Goal: Task Accomplishment & Management: Use online tool/utility

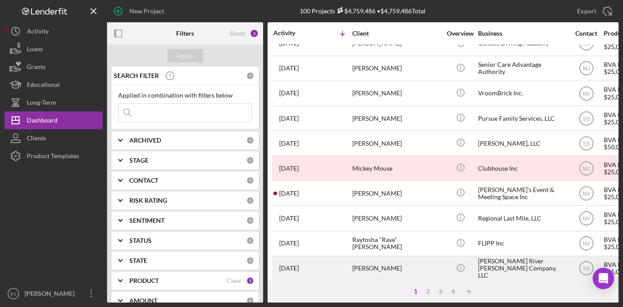
scroll to position [89, 0]
click at [498, 260] on div "[PERSON_NAME] River [PERSON_NAME] Company, LLC" at bounding box center [522, 269] width 89 height 24
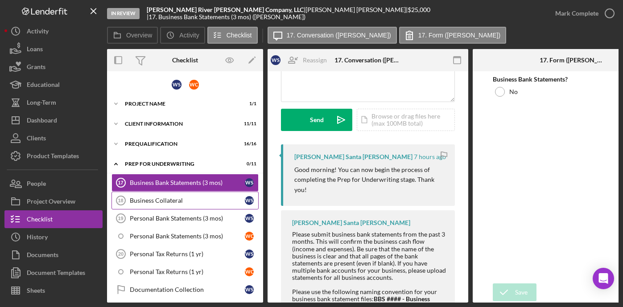
scroll to position [104, 0]
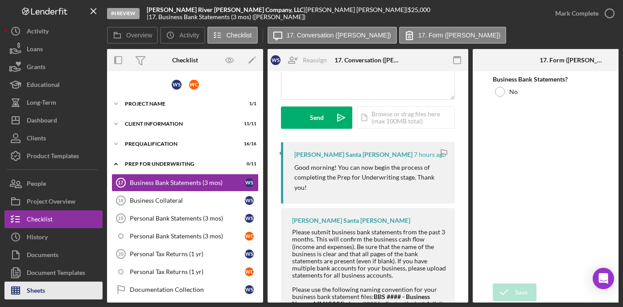
click at [41, 292] on div "Sheets" at bounding box center [36, 292] width 18 height 20
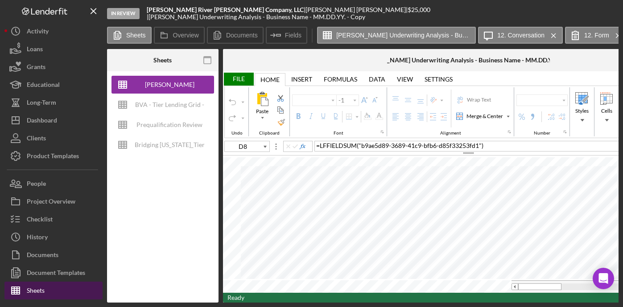
type input "Helvetica Neue"
type input "11"
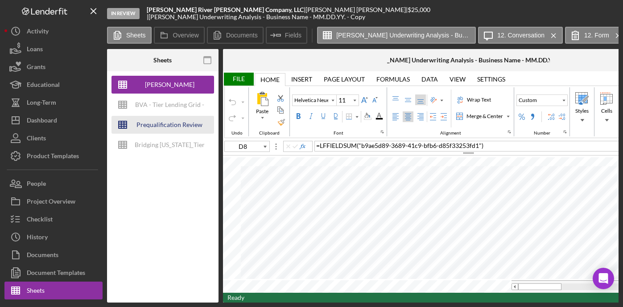
click at [177, 121] on div "Prequalification Review (TEMPLATE) – Entity Name – Date Completed (1)" at bounding box center [169, 125] width 71 height 18
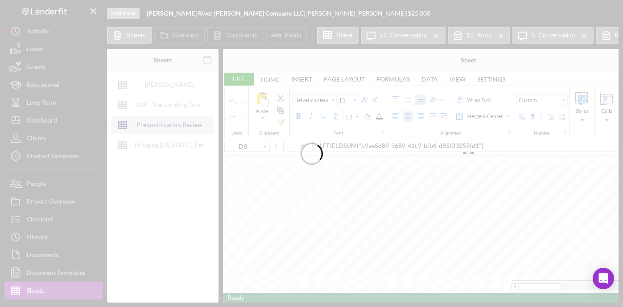
type input "Proxima Nova"
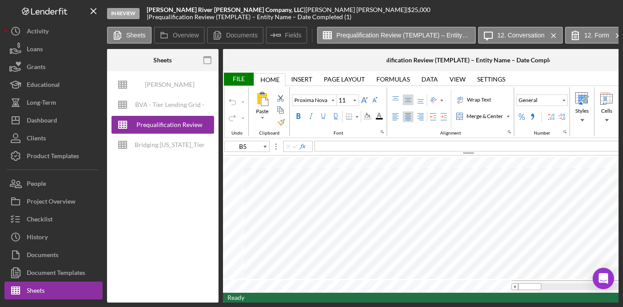
type input "B4"
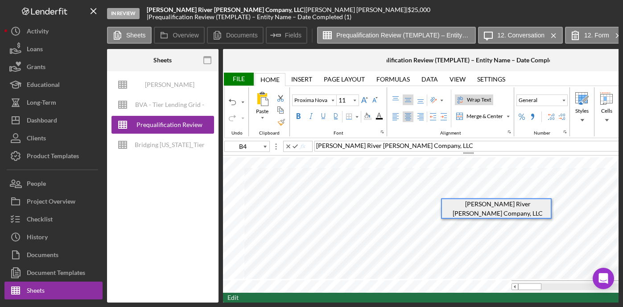
click at [394, 145] on span "[PERSON_NAME] River [PERSON_NAME] Company, LLC" at bounding box center [394, 146] width 157 height 8
click at [398, 145] on span "[PERSON_NAME] River [PERSON_NAME] Company, LLC" at bounding box center [394, 146] width 157 height 8
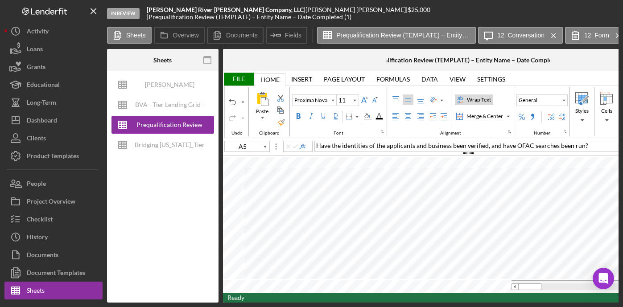
click at [238, 81] on div "File" at bounding box center [238, 79] width 31 height 13
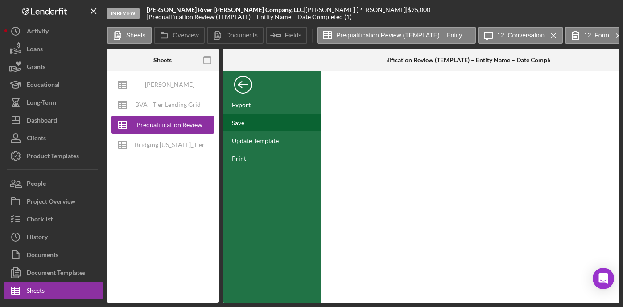
click at [239, 121] on div "Save" at bounding box center [238, 123] width 12 height 8
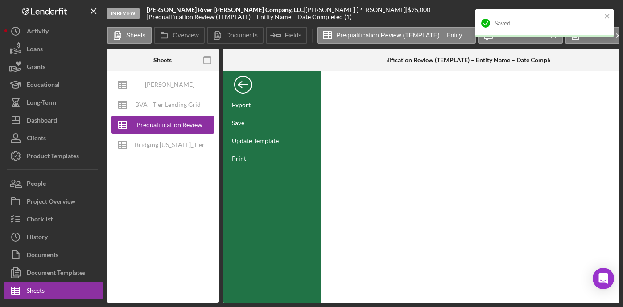
click at [236, 83] on div "Back" at bounding box center [243, 83] width 18 height 18
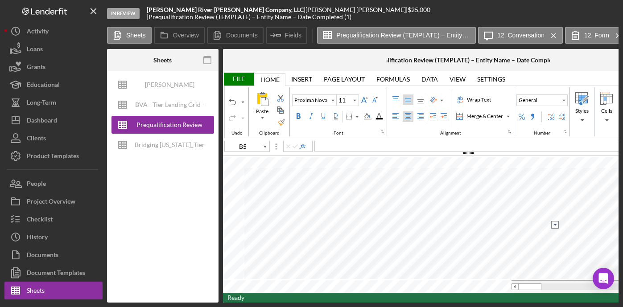
click at [556, 225] on input "image" at bounding box center [556, 225] width 8 height 8
click at [499, 237] on option "Yes" at bounding box center [497, 235] width 108 height 10
click at [555, 235] on input "image" at bounding box center [556, 236] width 8 height 8
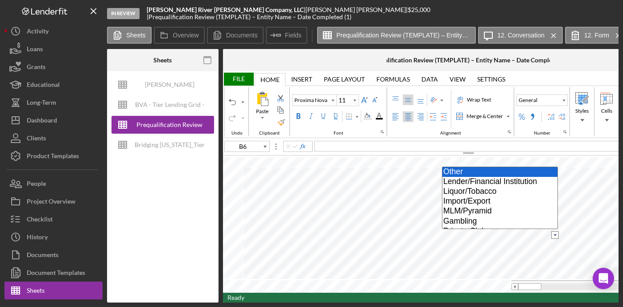
click at [472, 174] on option "Other" at bounding box center [500, 172] width 115 height 10
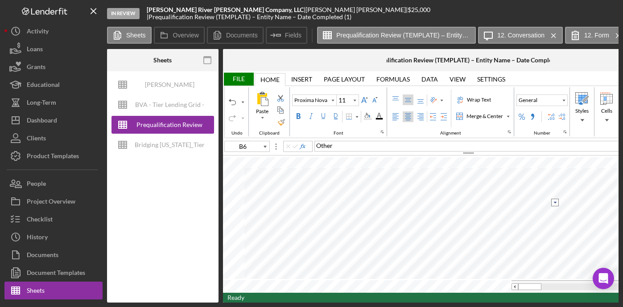
type input "B8"
click at [241, 76] on div "File" at bounding box center [238, 79] width 31 height 13
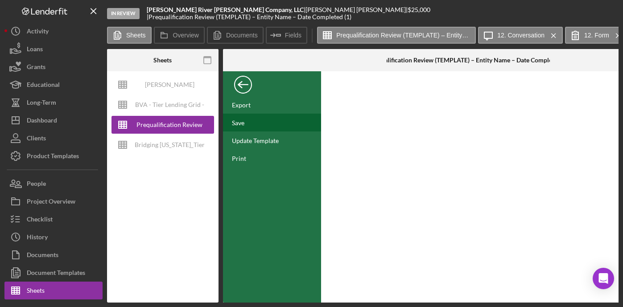
click at [250, 121] on div "Save" at bounding box center [272, 123] width 98 height 18
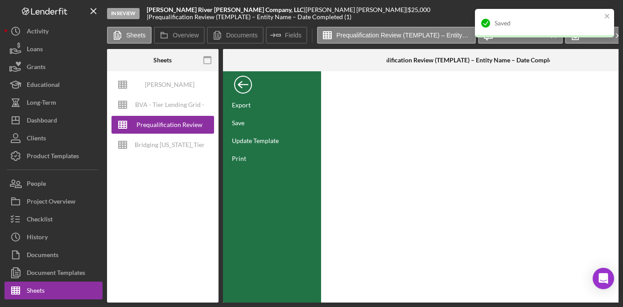
click at [241, 81] on div "Back" at bounding box center [243, 83] width 18 height 18
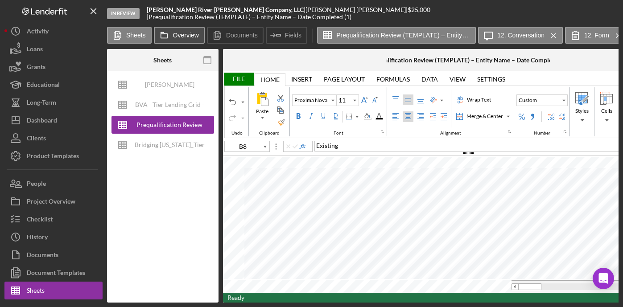
click at [182, 34] on label "Overview" at bounding box center [186, 35] width 26 height 7
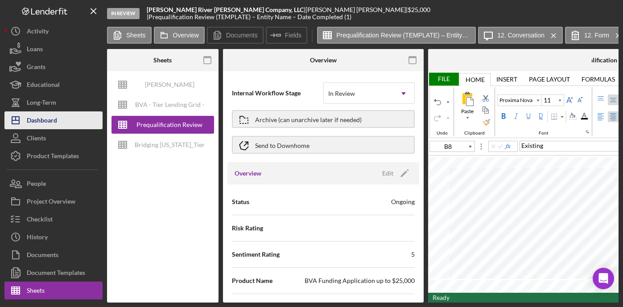
click at [53, 120] on div "Dashboard" at bounding box center [42, 122] width 30 height 20
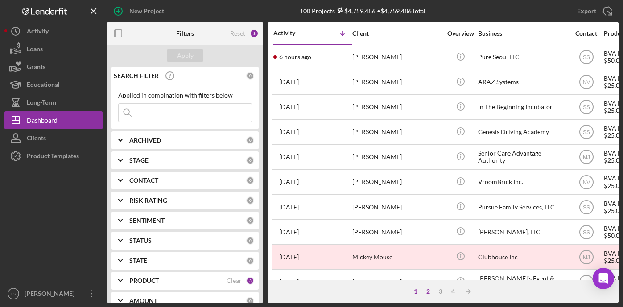
click at [428, 291] on div "2" at bounding box center [428, 291] width 12 height 7
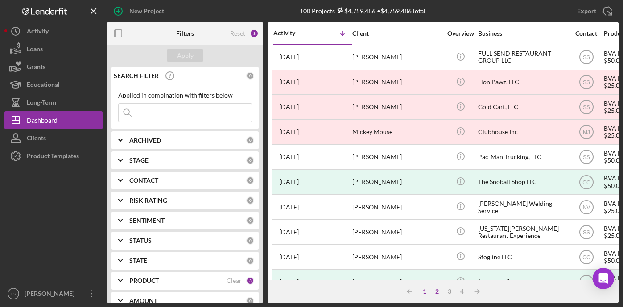
click at [423, 291] on div "1" at bounding box center [425, 291] width 12 height 7
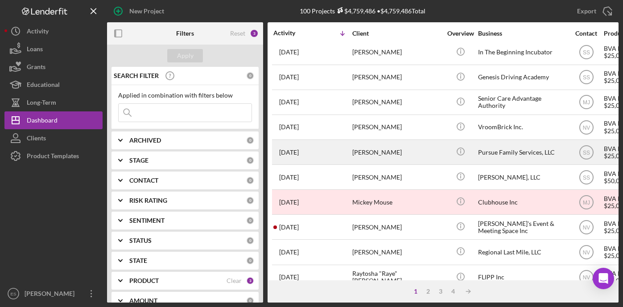
scroll to position [164, 0]
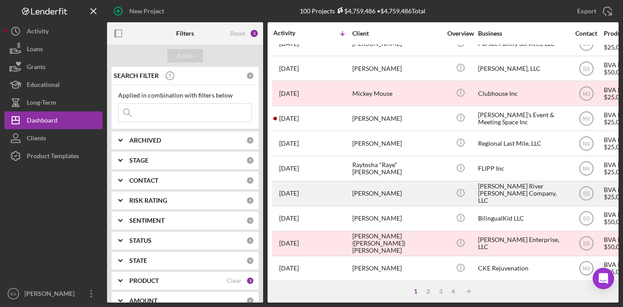
click at [500, 188] on div "[PERSON_NAME] River [PERSON_NAME] Company, LLC" at bounding box center [522, 194] width 89 height 24
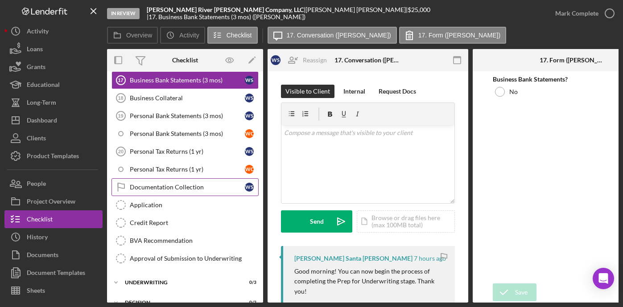
scroll to position [89, 0]
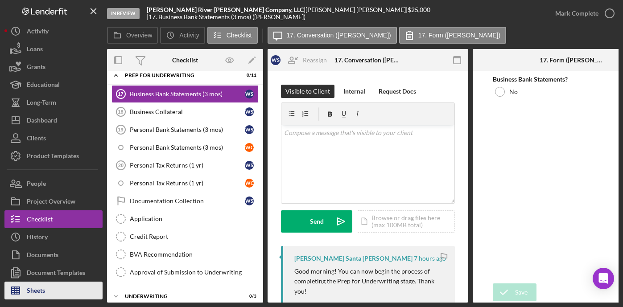
click at [41, 283] on div "Sheets" at bounding box center [36, 292] width 18 height 20
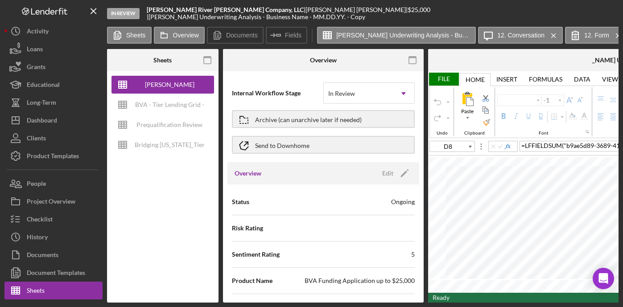
type input "Helvetica Neue"
type input "11"
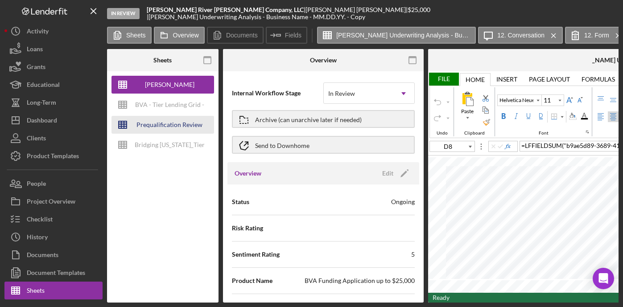
click at [170, 127] on div "Prequalification Review (TEMPLATE) – Entity Name – Date Completed (1)" at bounding box center [169, 125] width 71 height 18
type input "Proxima Nova"
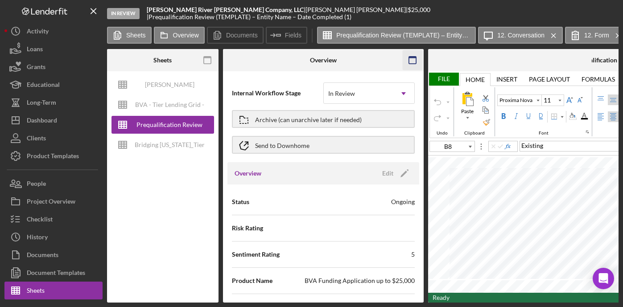
click at [411, 62] on icon "button" at bounding box center [413, 60] width 20 height 20
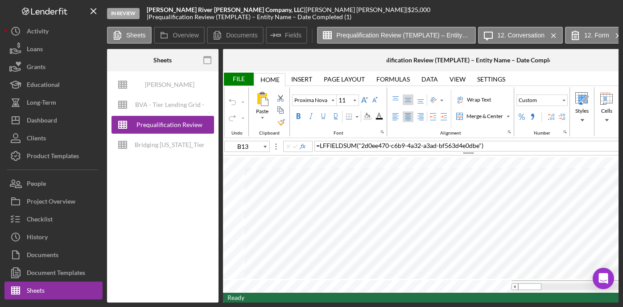
type input "B14"
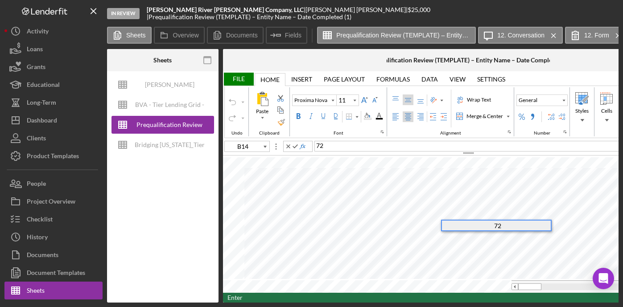
type input "B15"
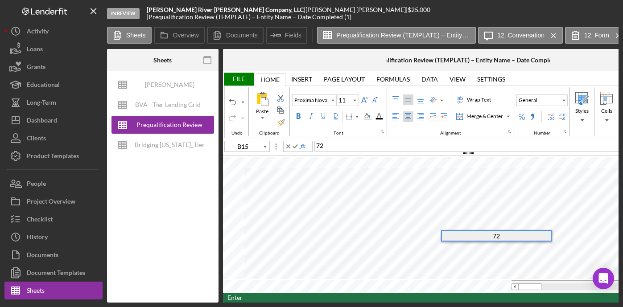
type input "B16"
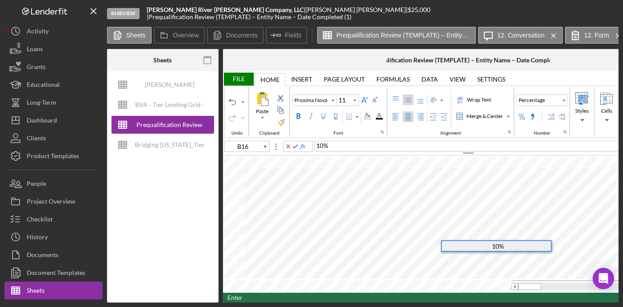
type input "B17"
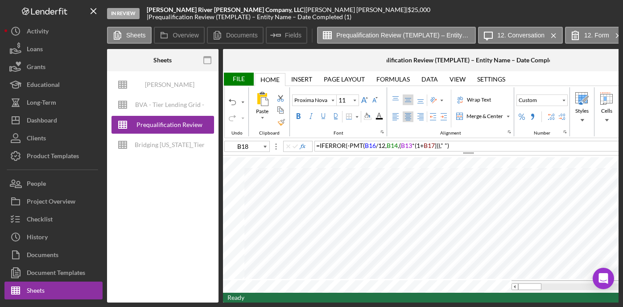
type input "D13"
type input "D17"
drag, startPoint x: 540, startPoint y: 285, endPoint x: 527, endPoint y: 283, distance: 13.0
click at [528, 284] on div at bounding box center [530, 287] width 23 height 7
type input "B22"
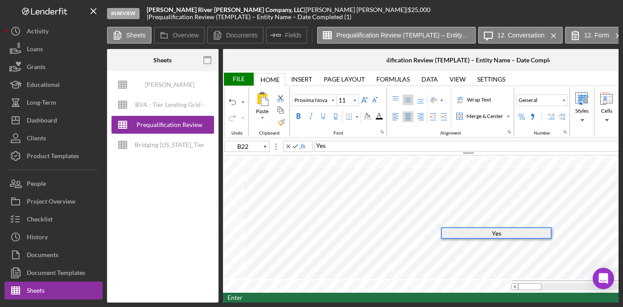
type input "B23"
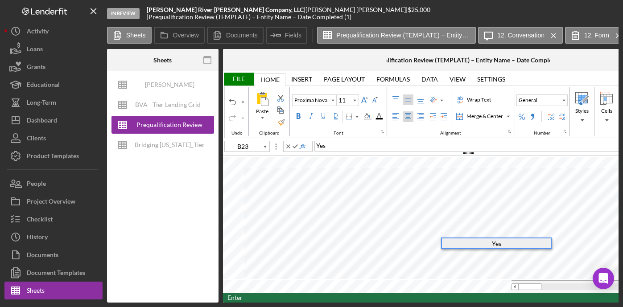
type input "B24"
type input "D24"
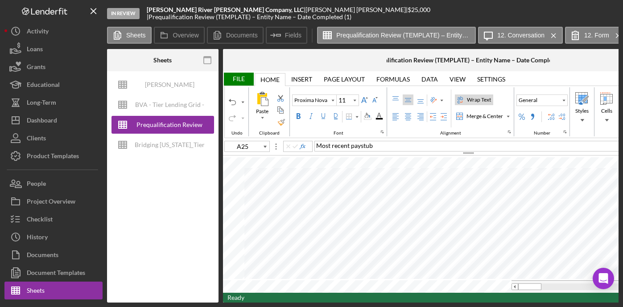
type input "B25"
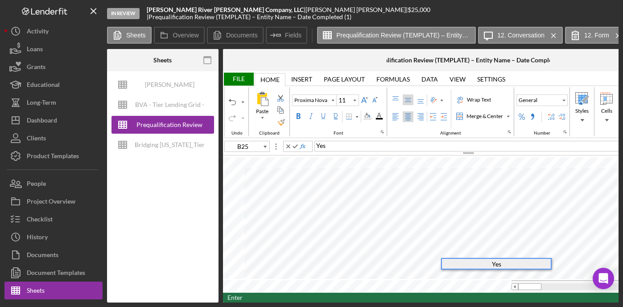
type input "B26"
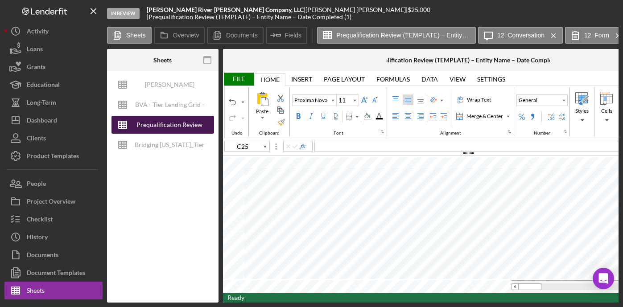
type input "D25"
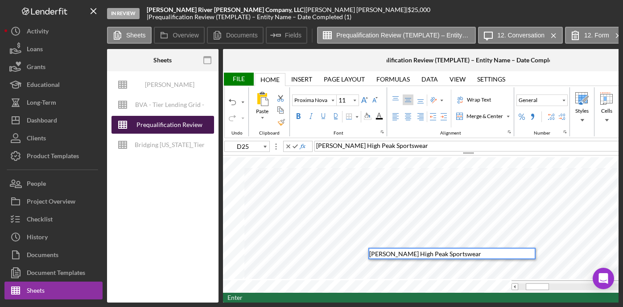
type input "D26"
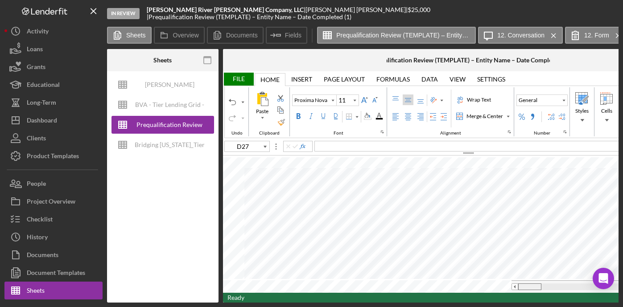
click at [508, 282] on tr at bounding box center [463, 287] width 481 height 12
click at [557, 213] on input "image" at bounding box center [556, 214] width 8 height 8
click at [491, 223] on option "Yes" at bounding box center [497, 224] width 108 height 10
click at [555, 225] on input "image" at bounding box center [556, 224] width 8 height 8
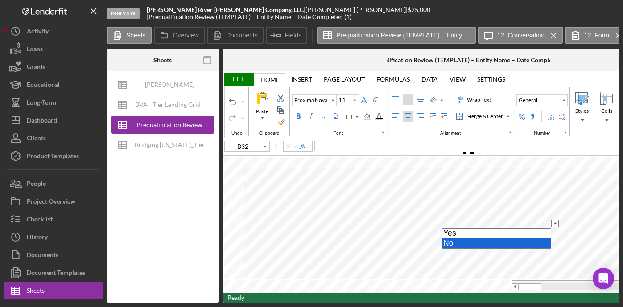
click at [485, 245] on option "No" at bounding box center [497, 244] width 108 height 10
click at [554, 234] on input "image" at bounding box center [556, 234] width 8 height 8
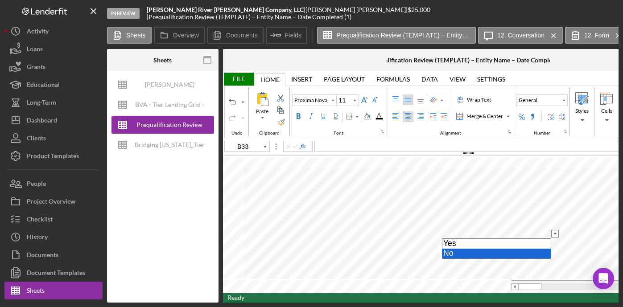
click at [503, 256] on option "No" at bounding box center [497, 254] width 108 height 10
click at [554, 243] on input "image" at bounding box center [556, 245] width 8 height 8
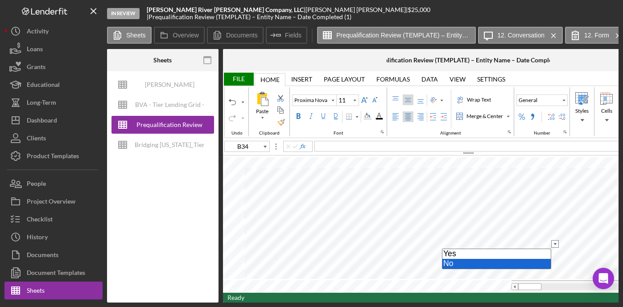
click at [511, 262] on option "No" at bounding box center [497, 264] width 108 height 10
type input "B35"
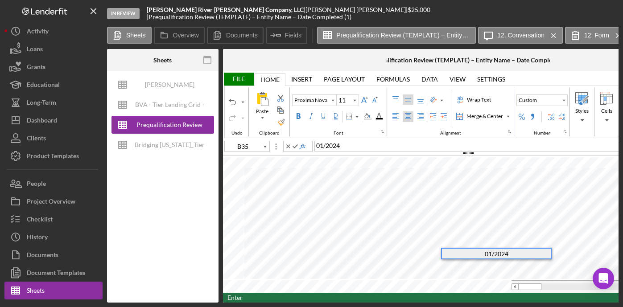
type input "B36"
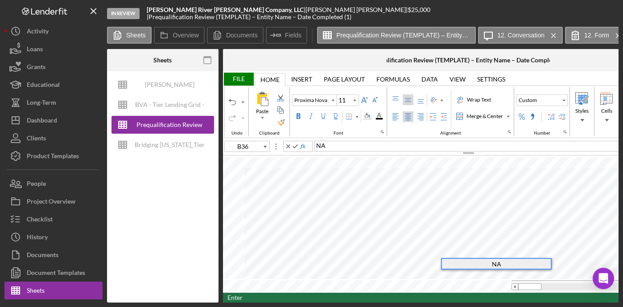
type input "B37"
click at [242, 76] on div "File" at bounding box center [238, 79] width 31 height 13
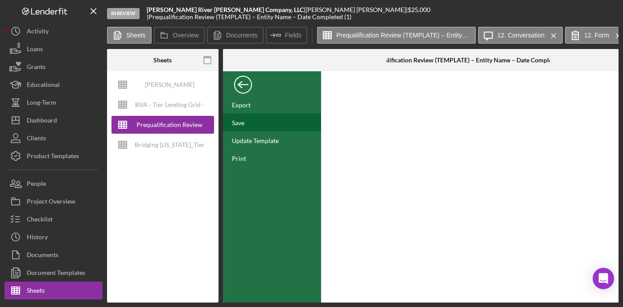
click at [241, 120] on div "Save" at bounding box center [238, 123] width 12 height 8
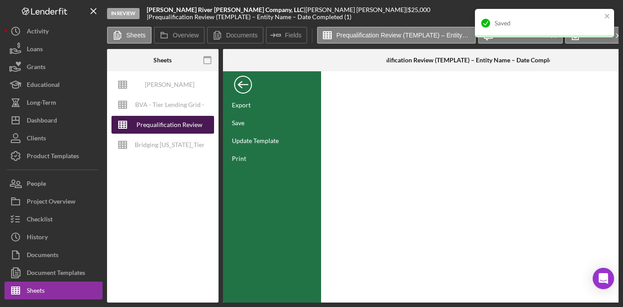
click at [182, 121] on div "Prequalification Review (TEMPLATE) – Entity Name – Date Completed (1)" at bounding box center [169, 125] width 71 height 18
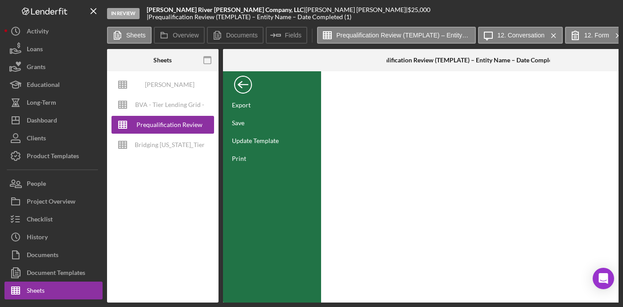
click at [245, 88] on div "Back" at bounding box center [243, 83] width 18 height 18
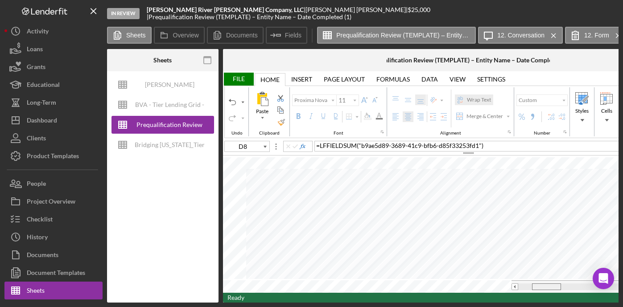
drag, startPoint x: 539, startPoint y: 285, endPoint x: 553, endPoint y: 282, distance: 14.1
click at [553, 284] on div at bounding box center [546, 287] width 29 height 7
click at [490, 207] on input "image" at bounding box center [491, 206] width 8 height 8
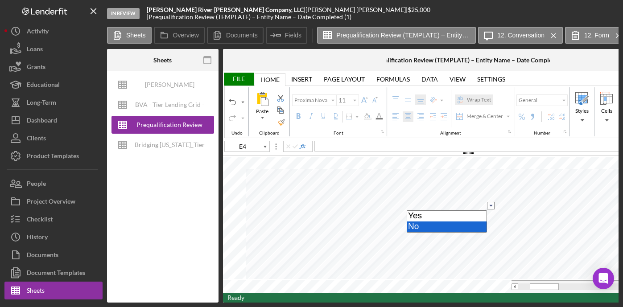
click at [466, 224] on option "No" at bounding box center [446, 227] width 79 height 11
drag, startPoint x: 539, startPoint y: 285, endPoint x: 527, endPoint y: 282, distance: 12.7
click at [530, 284] on div at bounding box center [608, 287] width 179 height 7
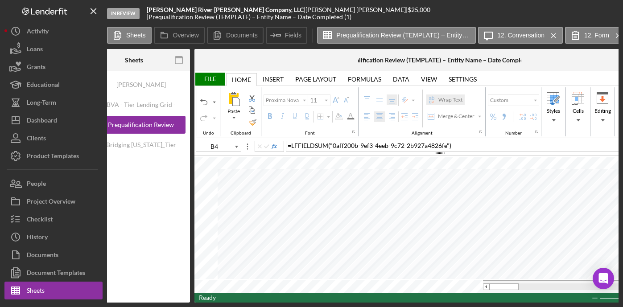
type input "C4"
type input "Arial"
type input "10"
type input "E4"
type input "Proxima Nova"
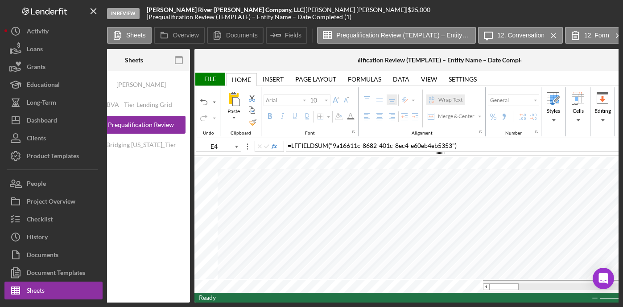
type input "11"
click at [537, 284] on div at bounding box center [579, 287] width 179 height 7
click at [508, 284] on div at bounding box center [514, 287] width 29 height 7
click at [465, 216] on input "image" at bounding box center [463, 217] width 8 height 8
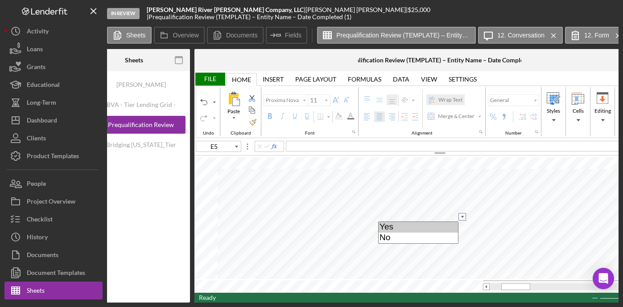
type input "E4"
select select "No"
click at [464, 207] on input "image" at bounding box center [463, 206] width 8 height 8
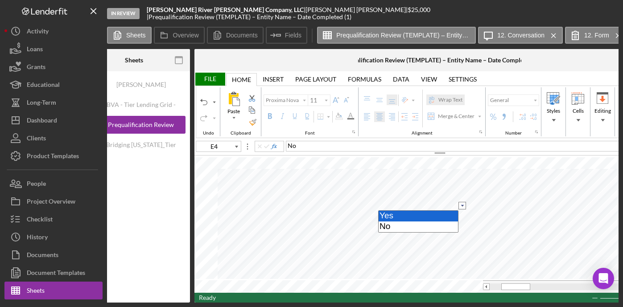
click at [432, 217] on option "Yes" at bounding box center [418, 216] width 79 height 11
click at [461, 206] on input "image" at bounding box center [463, 206] width 8 height 8
click at [442, 227] on option "No" at bounding box center [418, 227] width 79 height 11
type input "B3"
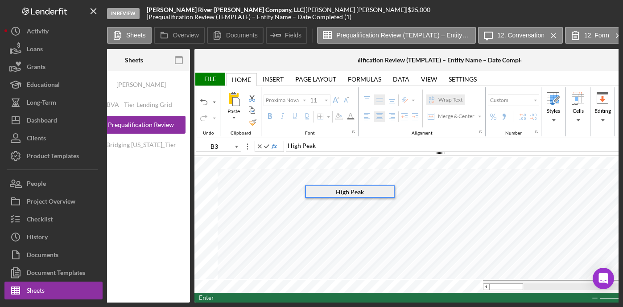
type input "B5"
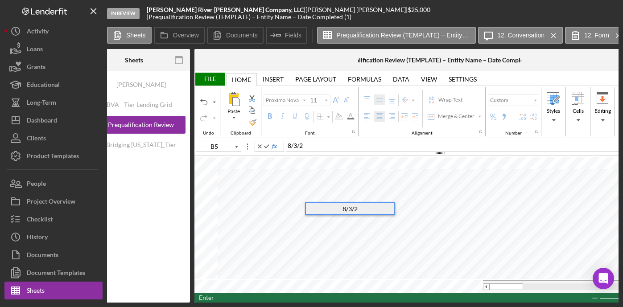
type input "B6"
type input "B7"
click at [208, 73] on div "File" at bounding box center [210, 79] width 31 height 13
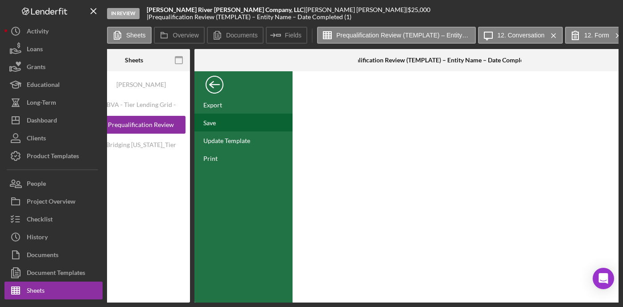
click at [211, 125] on div "Save" at bounding box center [209, 123] width 12 height 8
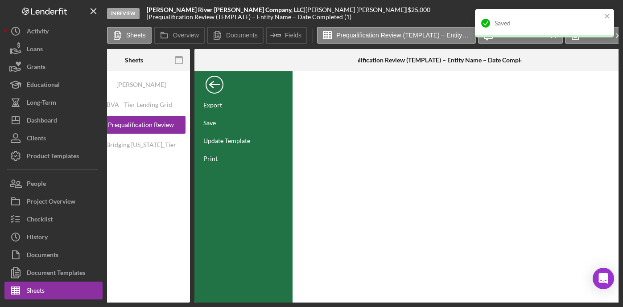
click at [214, 82] on div "Back" at bounding box center [215, 83] width 18 height 18
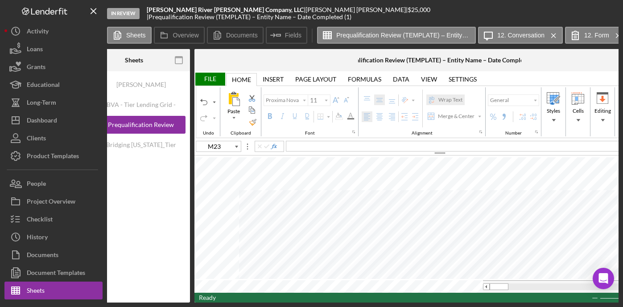
type input "B4"
type input "D8"
type input "B14"
type input "B23"
type input "E16"
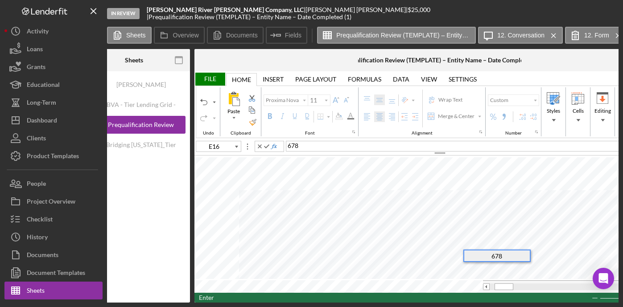
type input "D16"
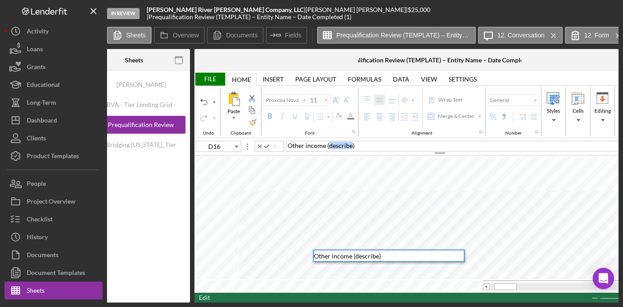
drag, startPoint x: 329, startPoint y: 147, endPoint x: 351, endPoint y: 147, distance: 21.4
click at [351, 147] on span "Other income (describe)" at bounding box center [321, 146] width 67 height 8
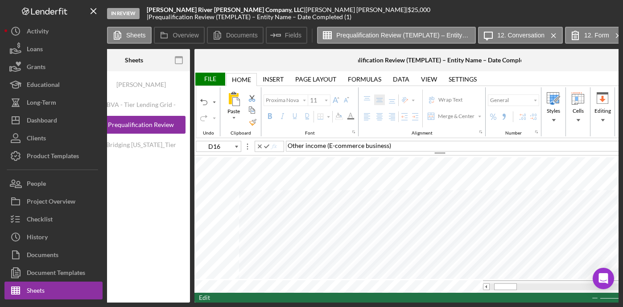
type input "E23"
click at [215, 77] on div "File" at bounding box center [210, 79] width 31 height 13
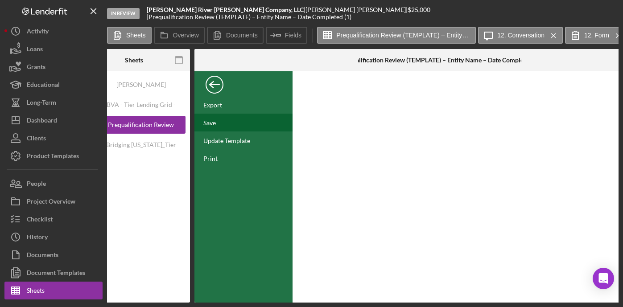
click at [214, 123] on div "Save" at bounding box center [209, 123] width 12 height 8
